Goal: Communication & Community: Answer question/provide support

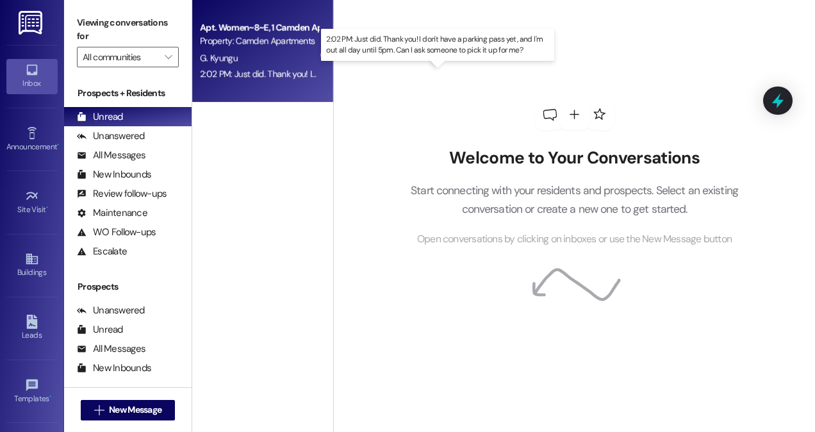
click at [270, 76] on div "2:02 PM: Just did. Thank you! I don't have a parking pass yet, and I'm out all …" at bounding box center [440, 74] width 481 height 12
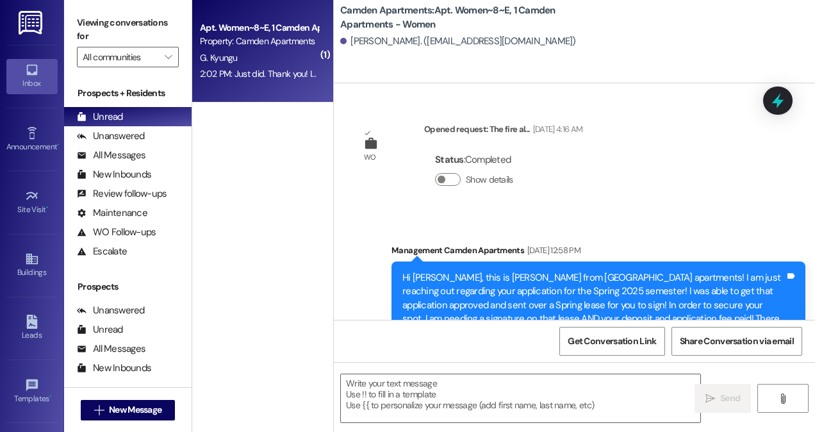
scroll to position [16596, 0]
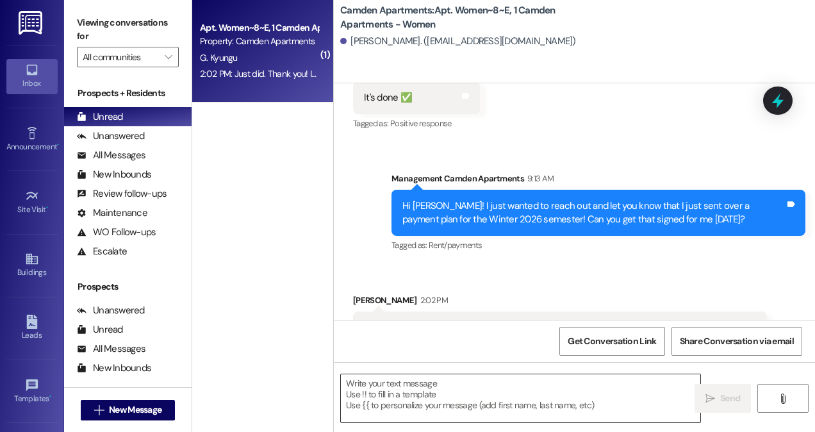
click at [400, 389] on textarea at bounding box center [520, 398] width 359 height 48
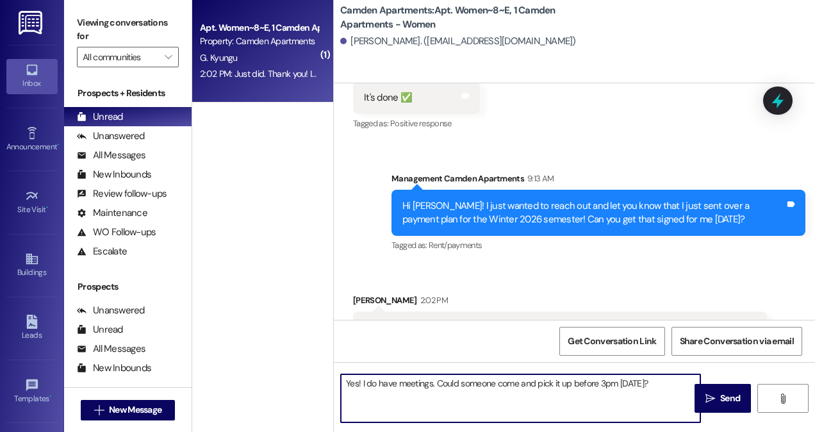
click at [431, 383] on textarea "Yes! I do have meetings. Could someone come and pick it up before 3pm [DATE]?" at bounding box center [520, 398] width 359 height 48
type textarea "Yes! I do have meetings though that I will be closing the office for for a litt…"
click at [504, 391] on textarea "Yes! I do have meetings though that I will be closing the office for for a litt…" at bounding box center [520, 398] width 359 height 48
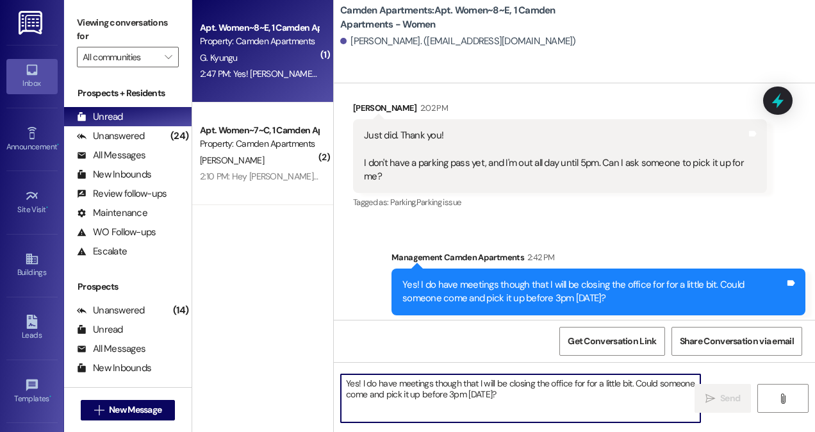
scroll to position [16788, 0]
click at [497, 394] on textarea "Yes! I do have meetings though that I will be closing the office for for a litt…" at bounding box center [520, 398] width 359 height 48
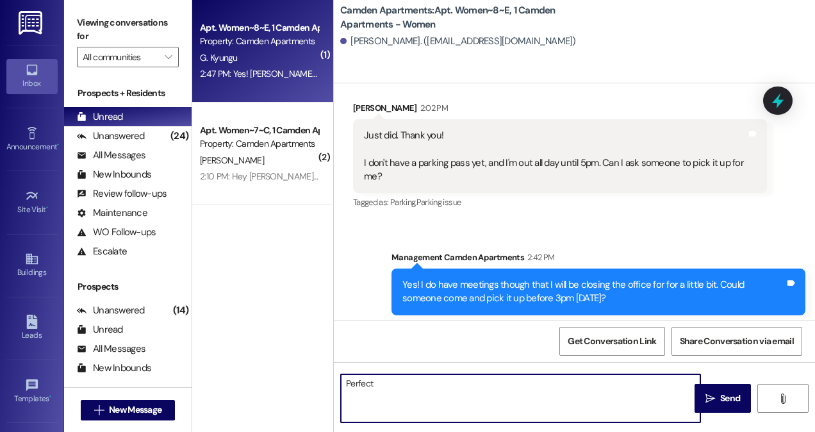
type textarea "Perfect!"
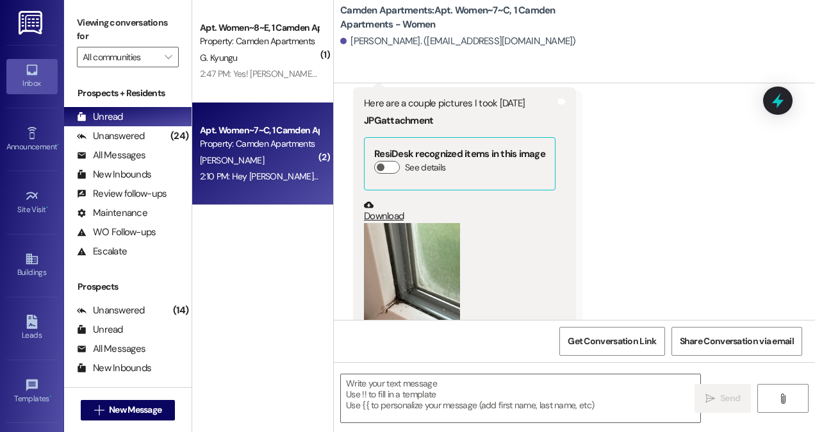
scroll to position [28036, 0]
click at [423, 224] on button "Zoom image" at bounding box center [412, 288] width 96 height 128
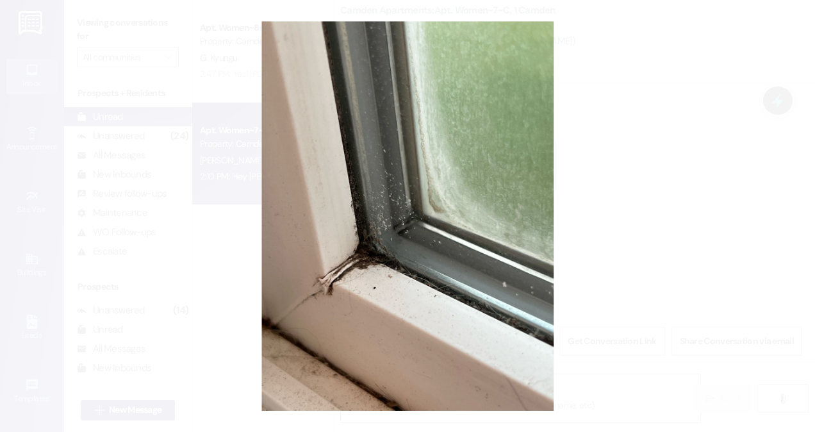
click at [647, 250] on button "Unzoom image" at bounding box center [407, 216] width 815 height 432
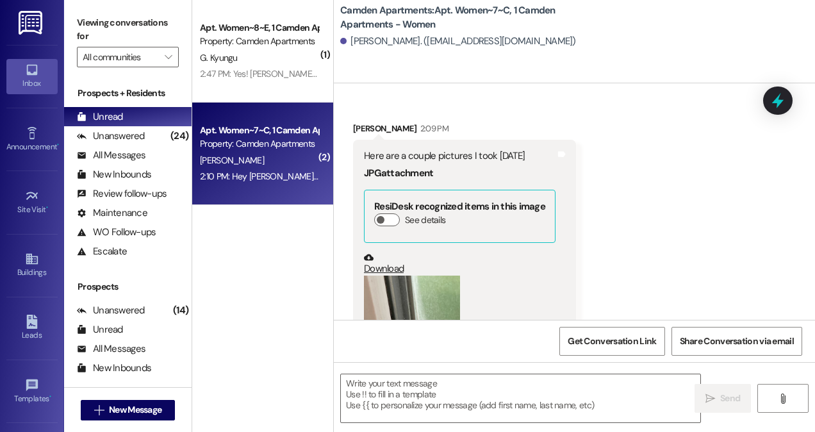
scroll to position [27976, 0]
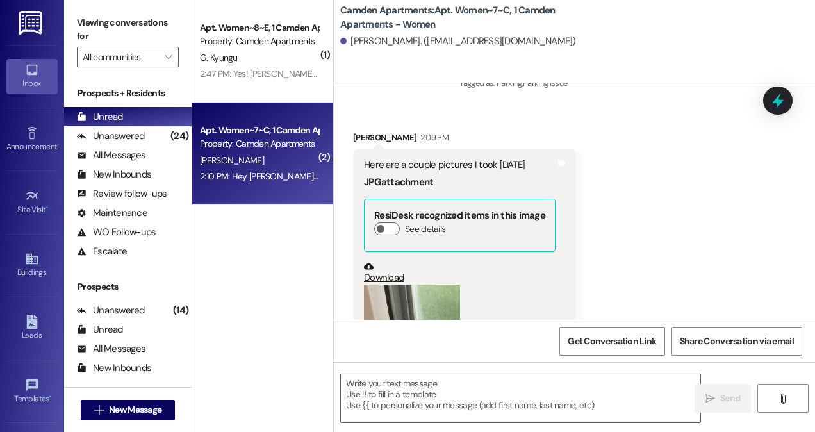
click at [396, 261] on link "Download" at bounding box center [460, 272] width 192 height 22
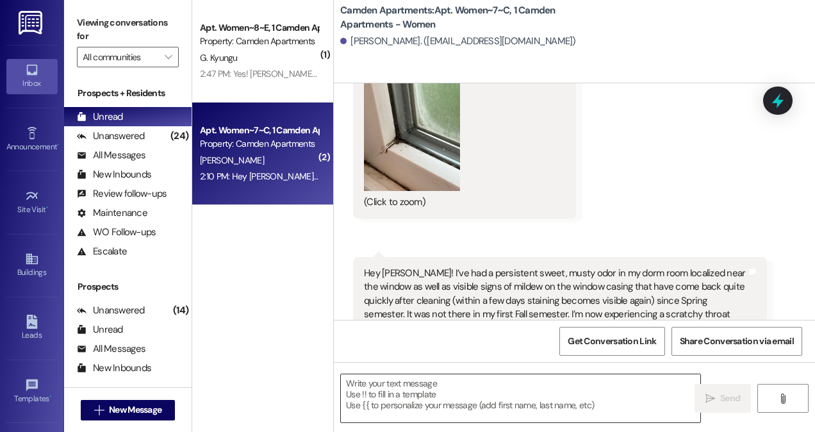
click at [506, 401] on textarea at bounding box center [520, 398] width 359 height 48
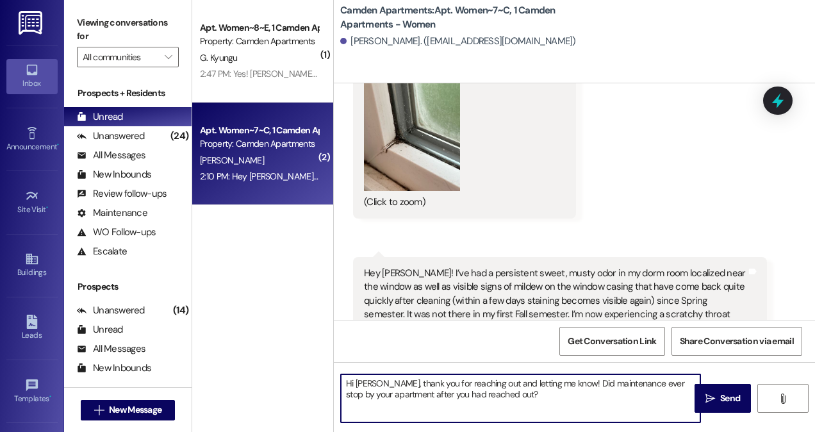
click at [378, 383] on textarea "Hi [PERSON_NAME], thank you for reaching out and letting me know! Did maintenan…" at bounding box center [520, 398] width 359 height 48
click at [503, 393] on textarea "Hi [PERSON_NAME], oh no! Thank you for reaching out and letting me know! Did ma…" at bounding box center [520, 398] width 359 height 48
type textarea "Hi [PERSON_NAME], oh no! Thank you for reaching out and letting me know! Did ma…"
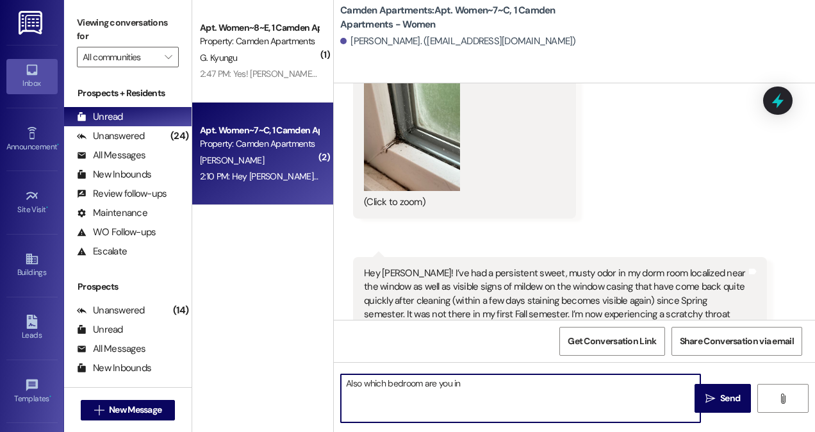
type textarea "Also which bedroom are you in?"
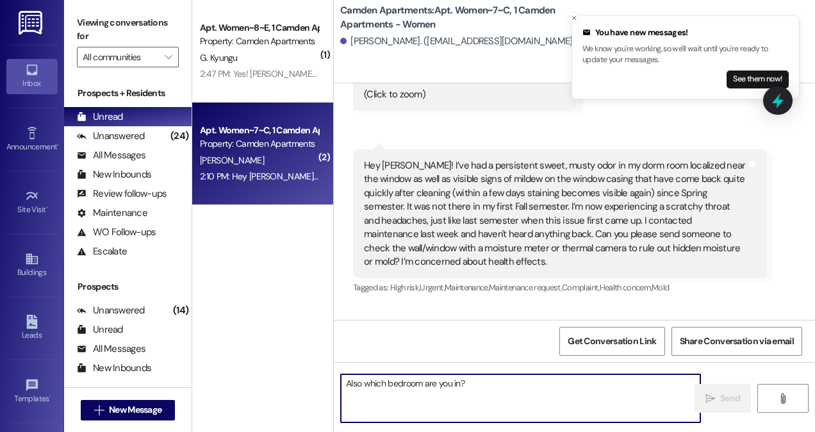
scroll to position [28479, 0]
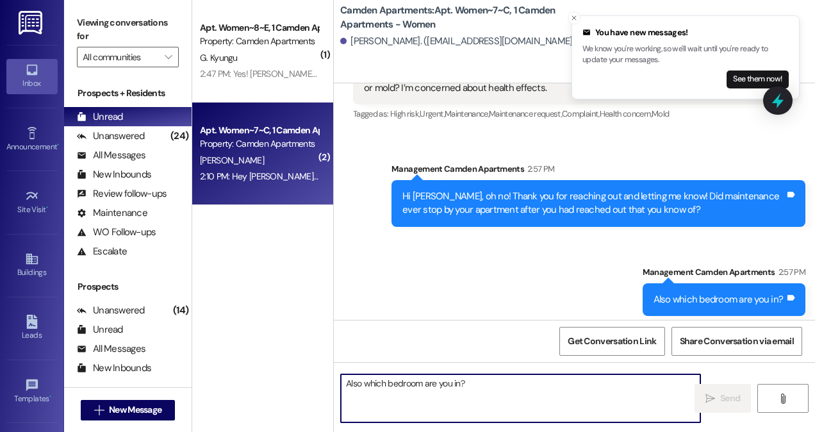
click at [455, 396] on textarea "Also which bedroom are you in?" at bounding box center [520, 398] width 359 height 48
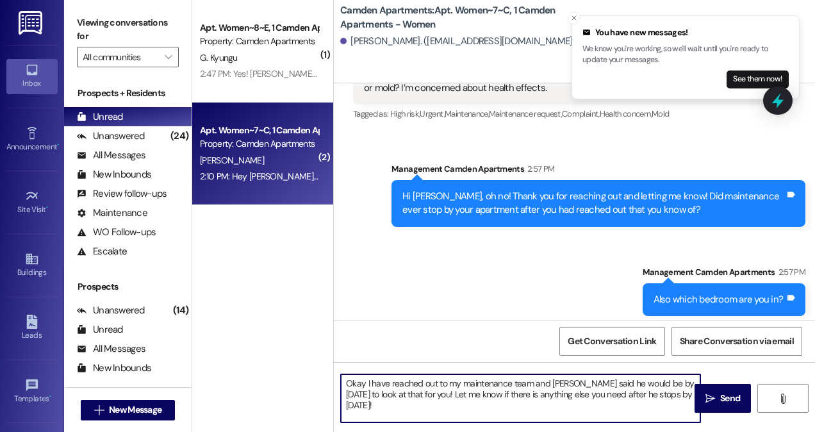
type textarea "Okay I have reached out to my maintenance team and [PERSON_NAME] said he would …"
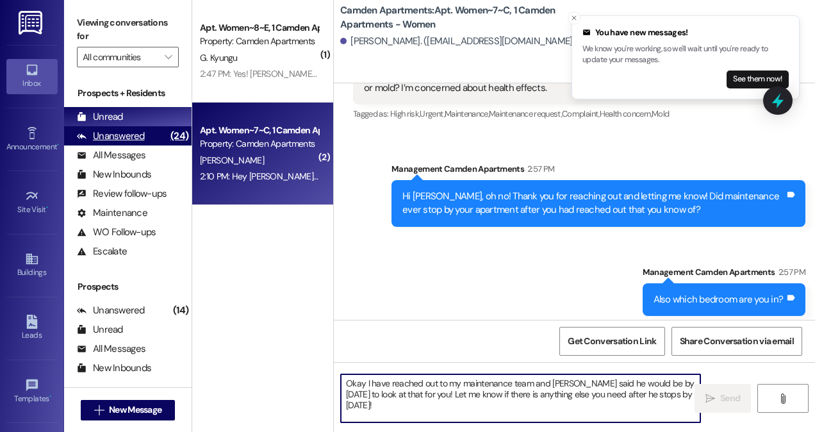
click at [127, 136] on div "Unanswered" at bounding box center [111, 135] width 68 height 13
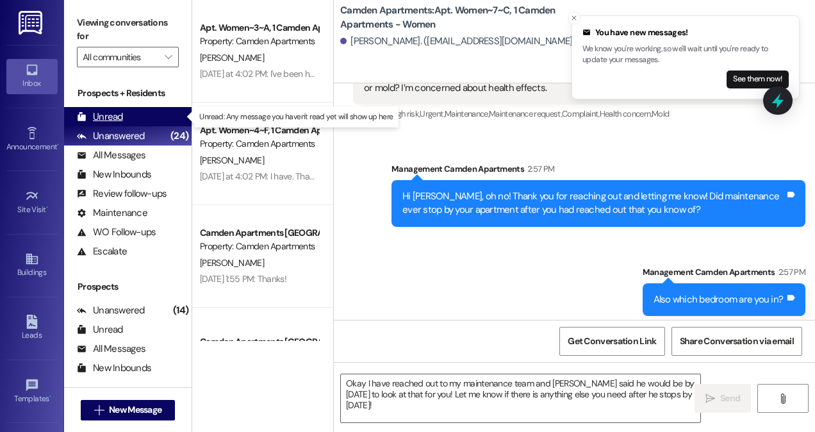
click at [128, 111] on div "Unread (0)" at bounding box center [127, 116] width 127 height 19
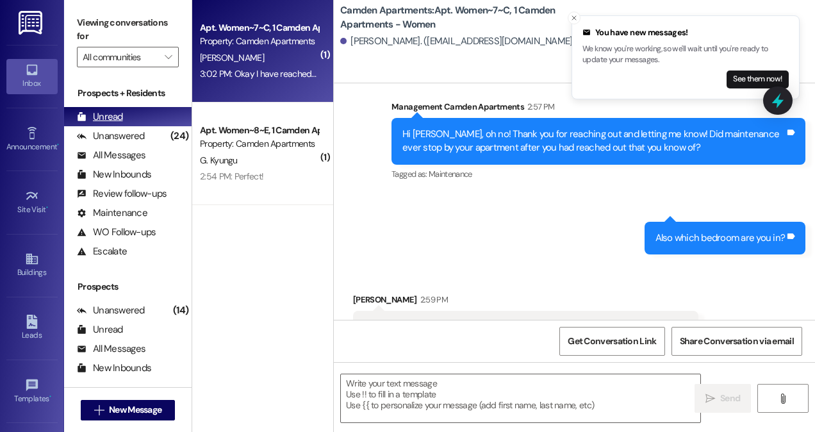
scroll to position [28499, 0]
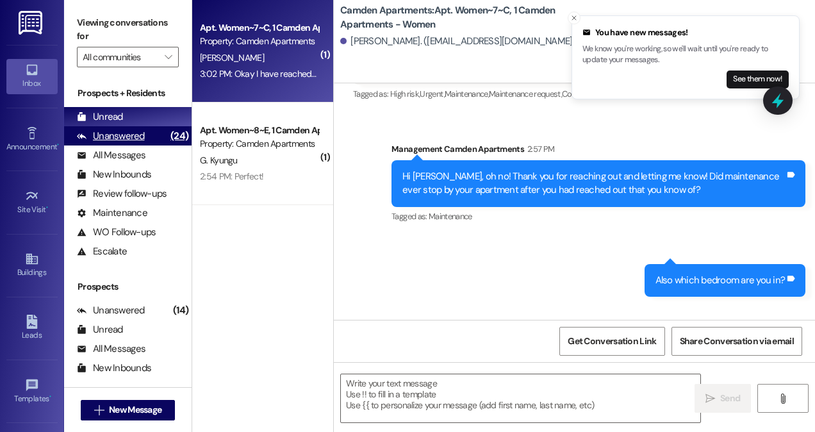
click at [120, 135] on div "Unanswered" at bounding box center [111, 135] width 68 height 13
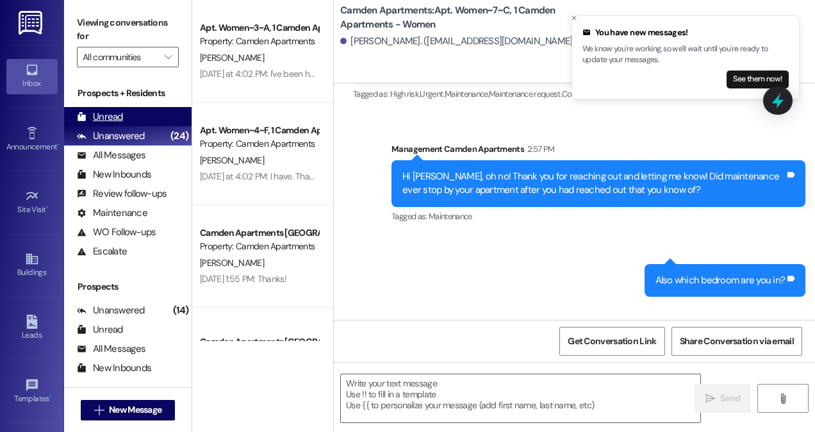
click at [123, 116] on div "Unread (0)" at bounding box center [127, 116] width 127 height 19
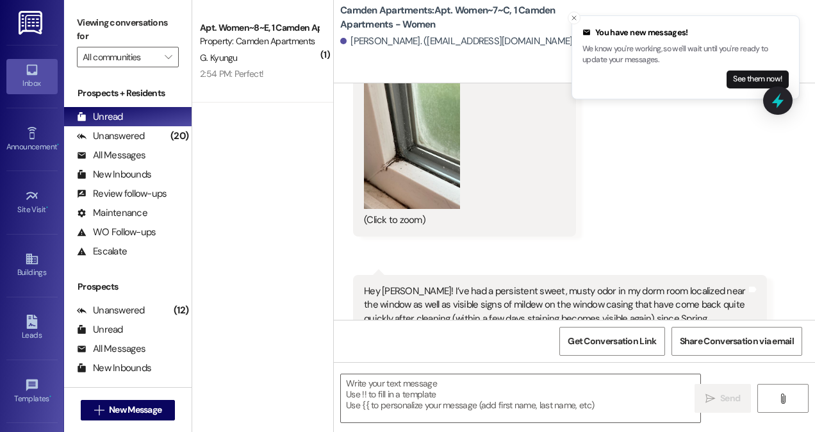
scroll to position [28178, 0]
